Goal: Ask a question

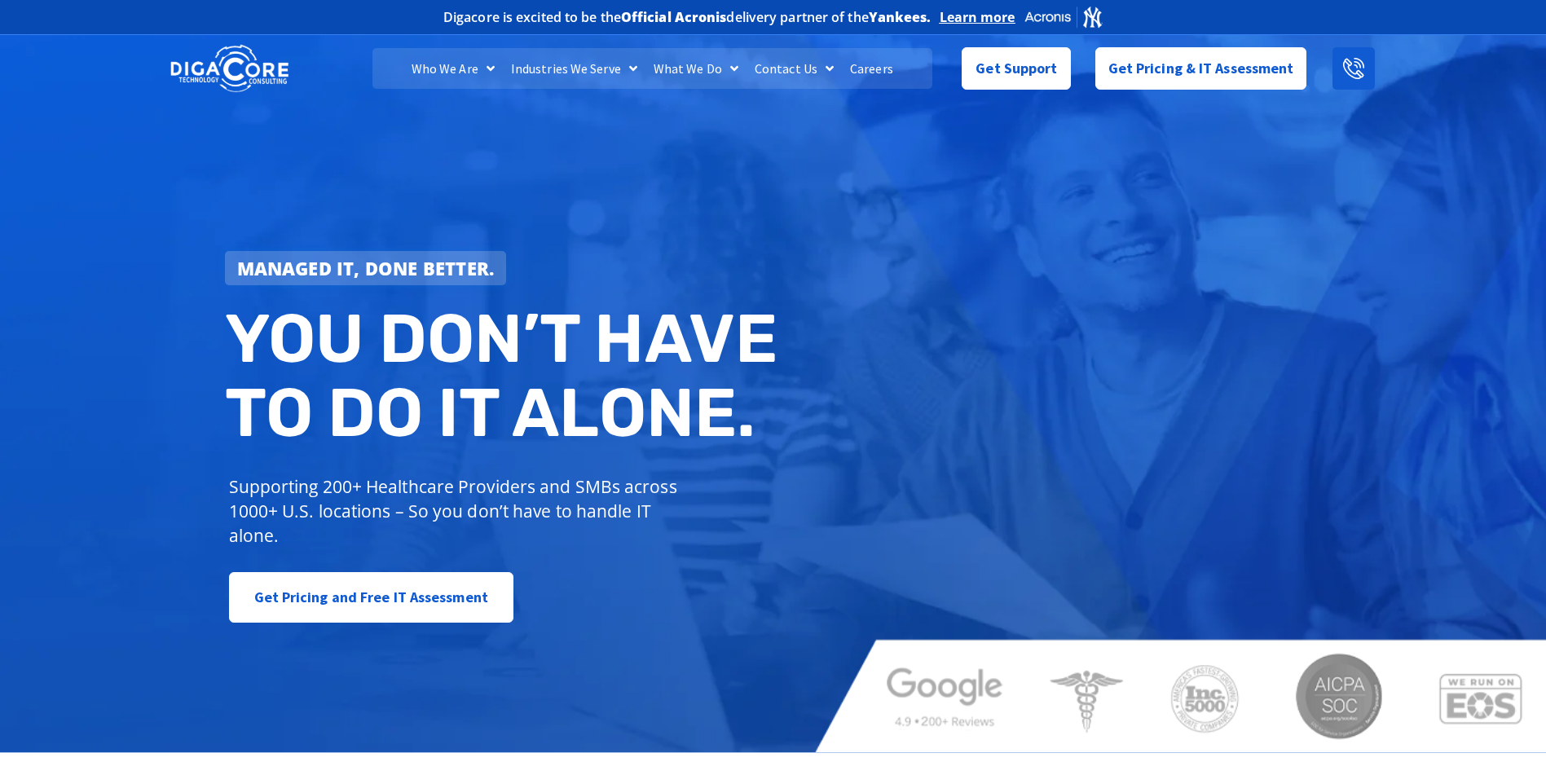
click at [1355, 65] on icon at bounding box center [1353, 69] width 21 height 21
click at [1354, 73] on icon at bounding box center [1353, 69] width 21 height 21
click at [1359, 64] on icon at bounding box center [1353, 69] width 21 height 21
click at [1353, 67] on icon at bounding box center [1353, 69] width 21 height 21
click at [1348, 67] on icon at bounding box center [1353, 69] width 21 height 21
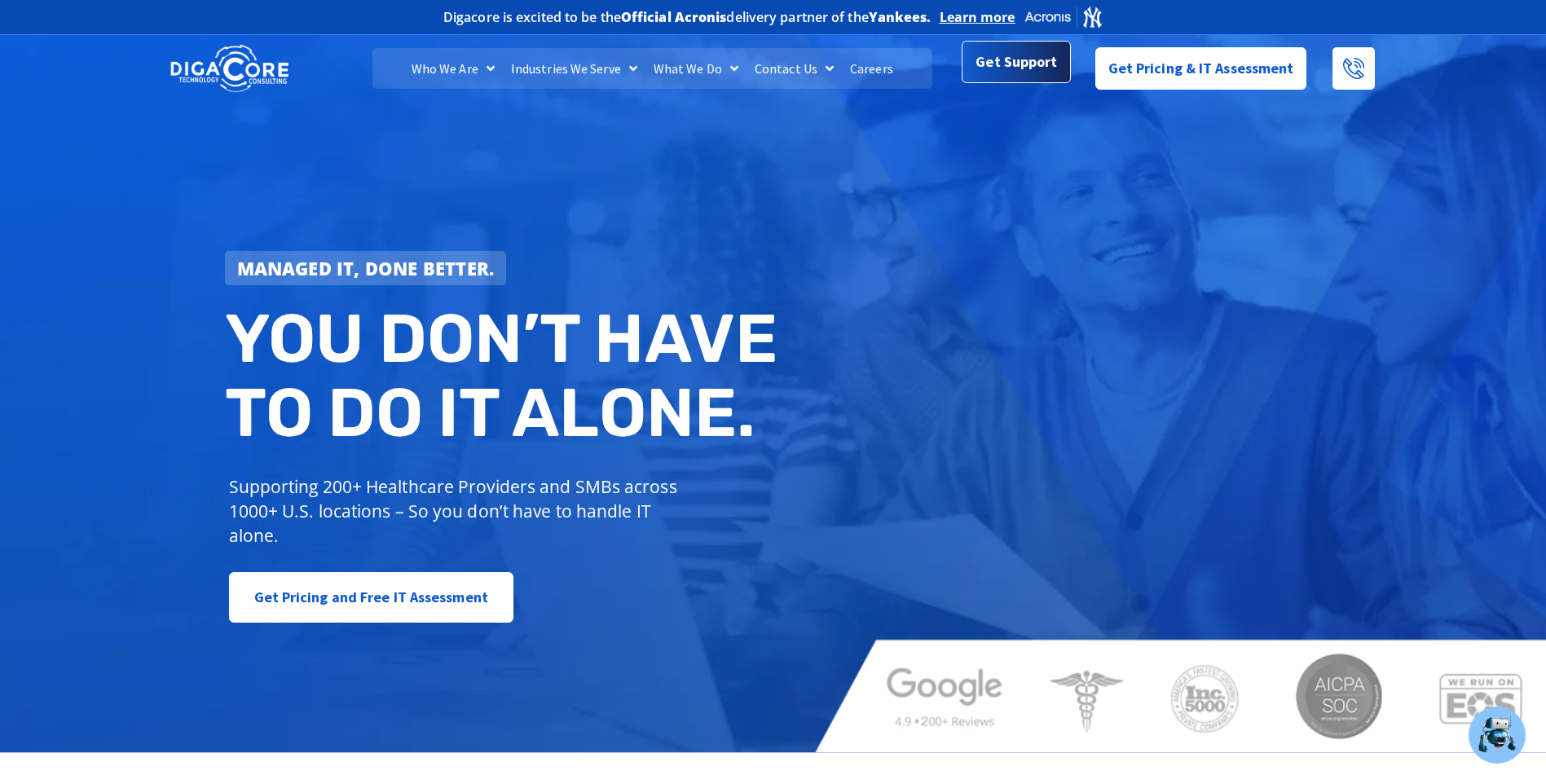
click at [993, 63] on span "Get Support" at bounding box center [1016, 62] width 82 height 33
